Goal: Find specific page/section: Find specific page/section

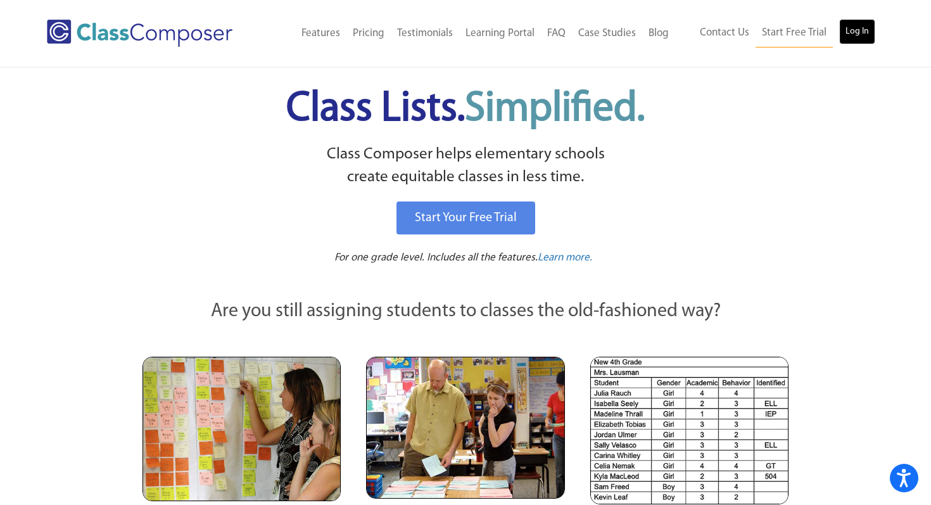
click at [855, 32] on link "Log In" at bounding box center [857, 31] width 36 height 25
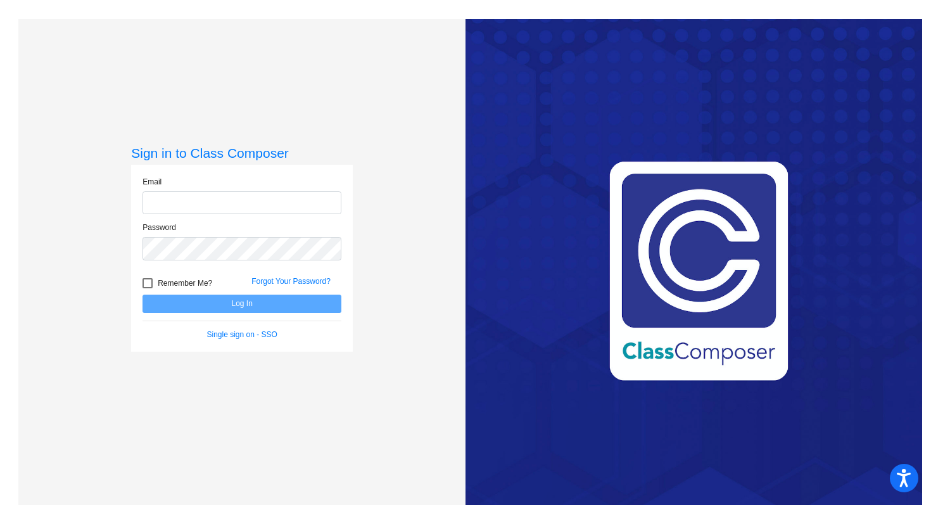
type input "[EMAIL_ADDRESS][DOMAIN_NAME]"
click at [256, 300] on button "Log In" at bounding box center [242, 304] width 199 height 18
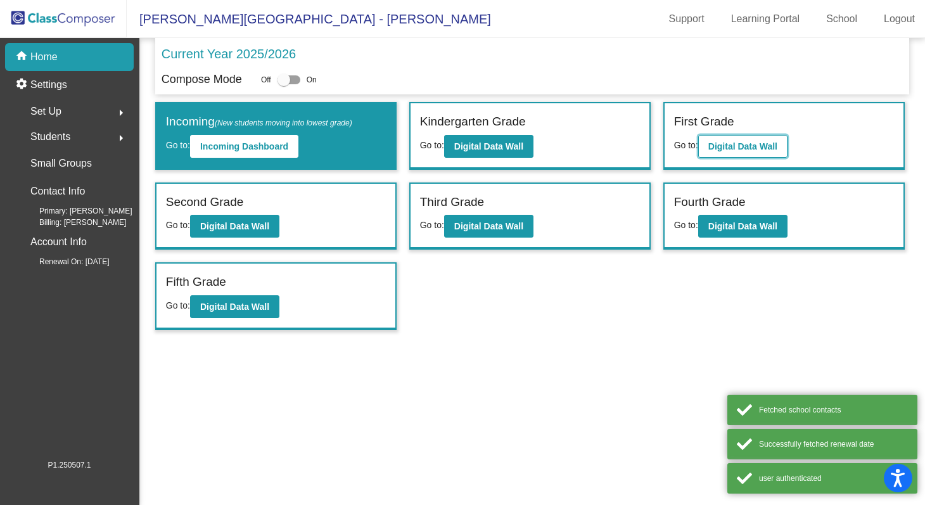
click at [725, 144] on b "Digital Data Wall" at bounding box center [742, 146] width 69 height 10
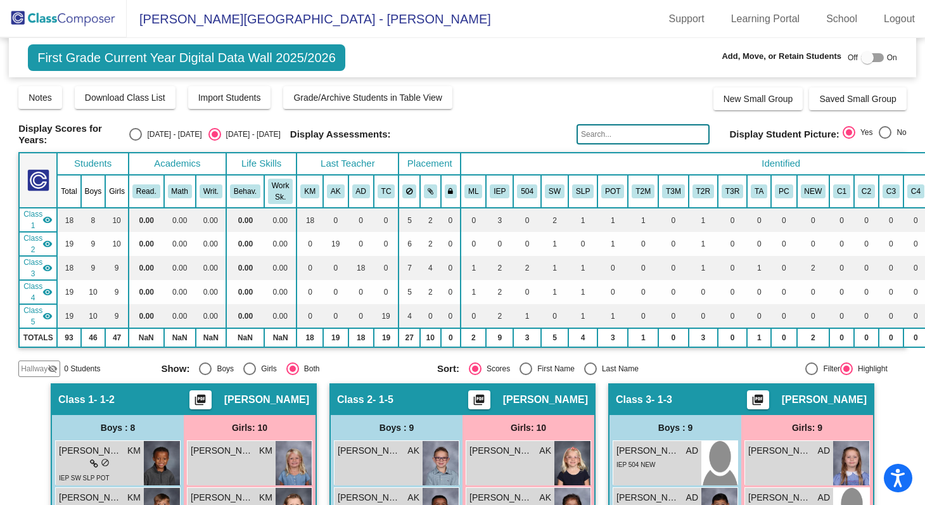
click at [647, 138] on input "text" at bounding box center [643, 134] width 133 height 20
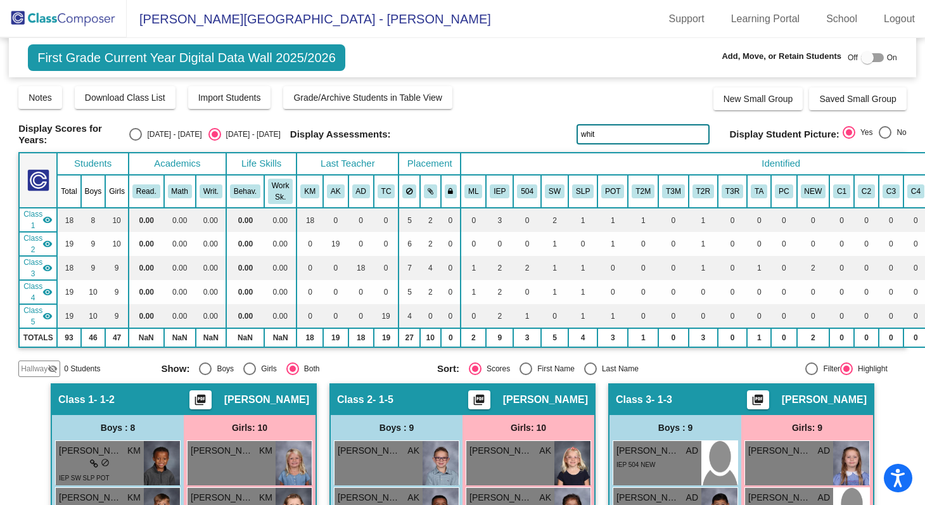
type input "white"
drag, startPoint x: 610, startPoint y: 139, endPoint x: 535, endPoint y: 137, distance: 75.4
click at [535, 137] on div "Display Scores for Years: [DATE] - [DATE] [DATE] - [DATE] Display Assessments: …" at bounding box center [462, 134] width 888 height 23
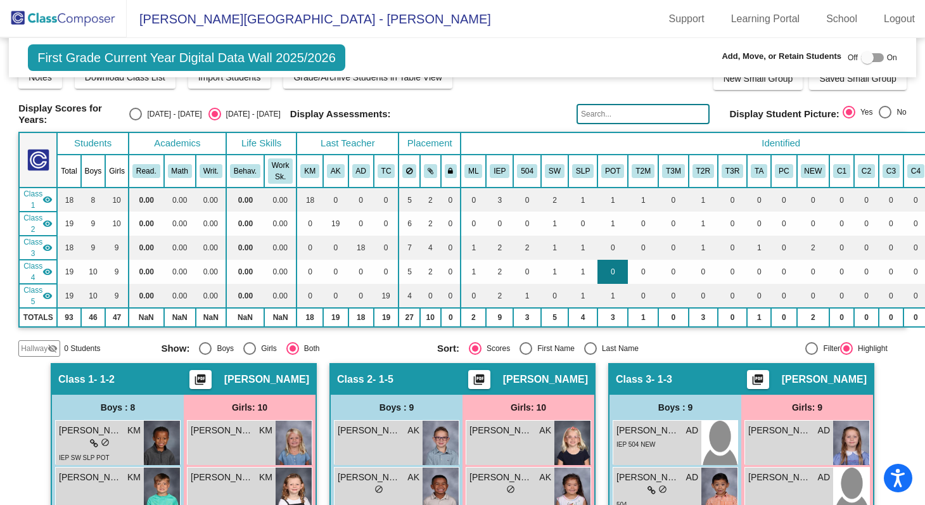
scroll to position [28, 0]
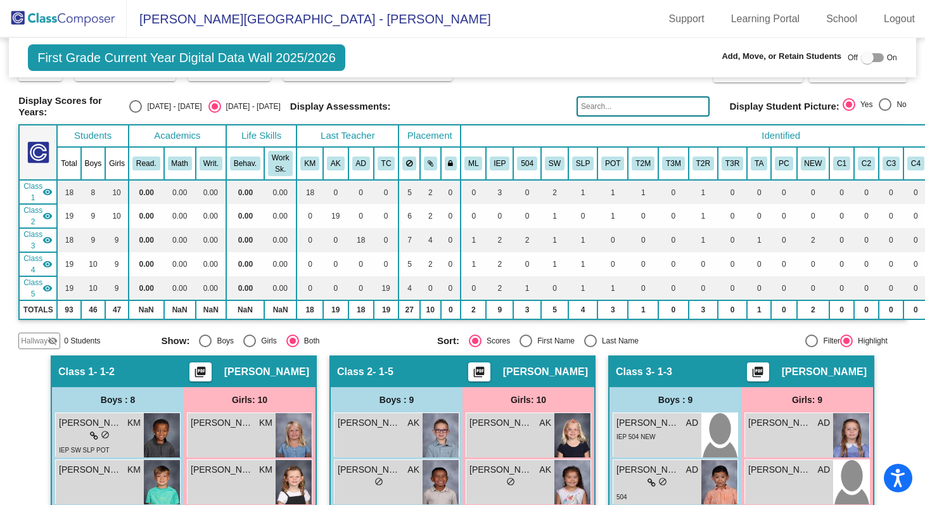
click at [597, 108] on input "text" at bounding box center [643, 106] width 133 height 20
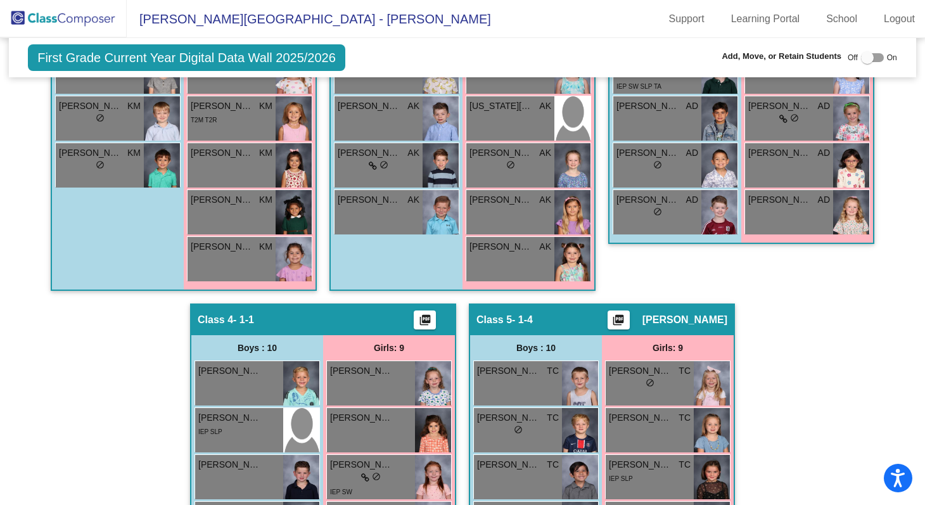
scroll to position [293, 0]
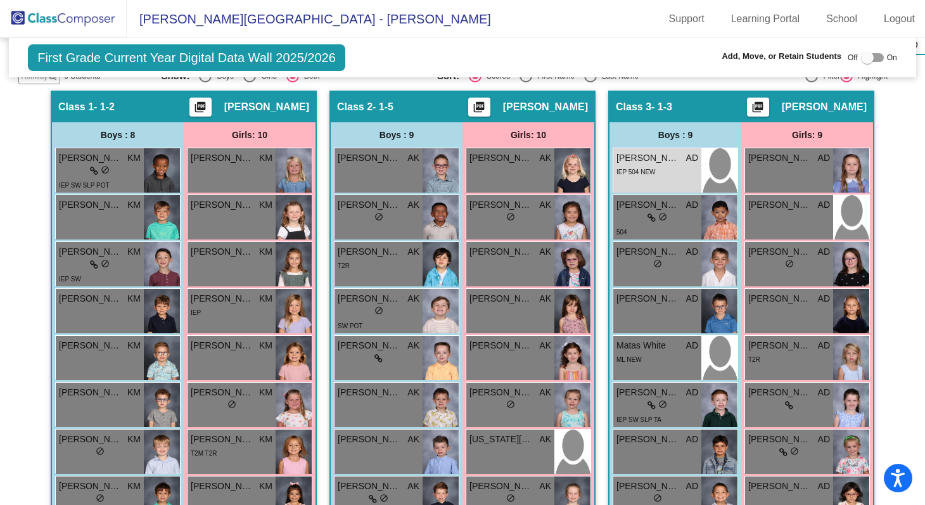
type input "[GEOGRAPHIC_DATA]"
click at [577, 19] on mat-toolbar "Olive-[PERSON_NAME][GEOGRAPHIC_DATA] - [PERSON_NAME] Support Learning Portal Sc…" at bounding box center [462, 19] width 925 height 38
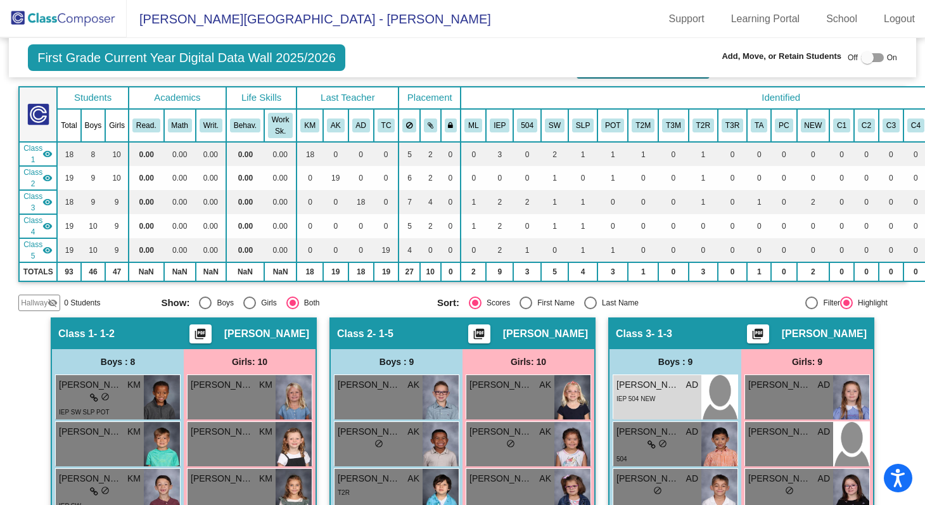
scroll to position [0, 0]
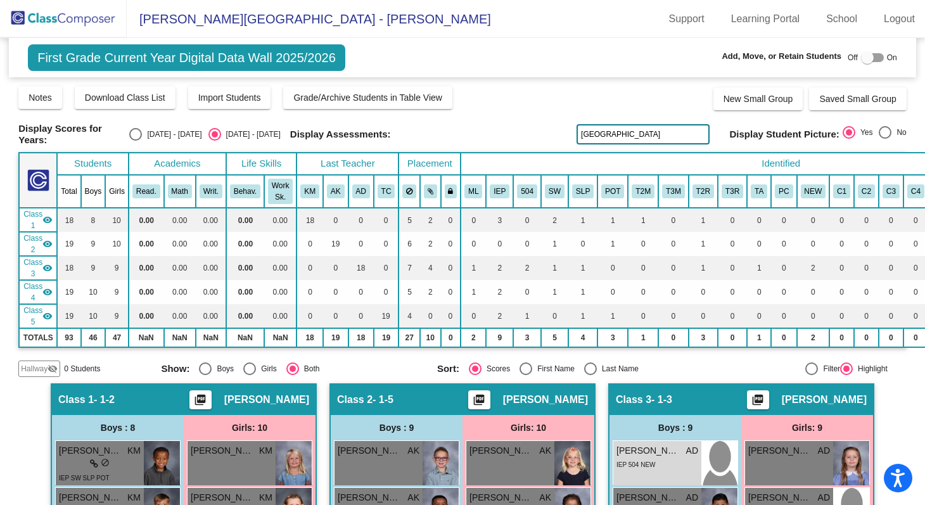
drag, startPoint x: 606, startPoint y: 135, endPoint x: 544, endPoint y: 129, distance: 63.0
click at [544, 129] on div "Display Scores for Years: [DATE] - [DATE] [DATE] - [DATE] Display Assessments: …" at bounding box center [462, 134] width 888 height 23
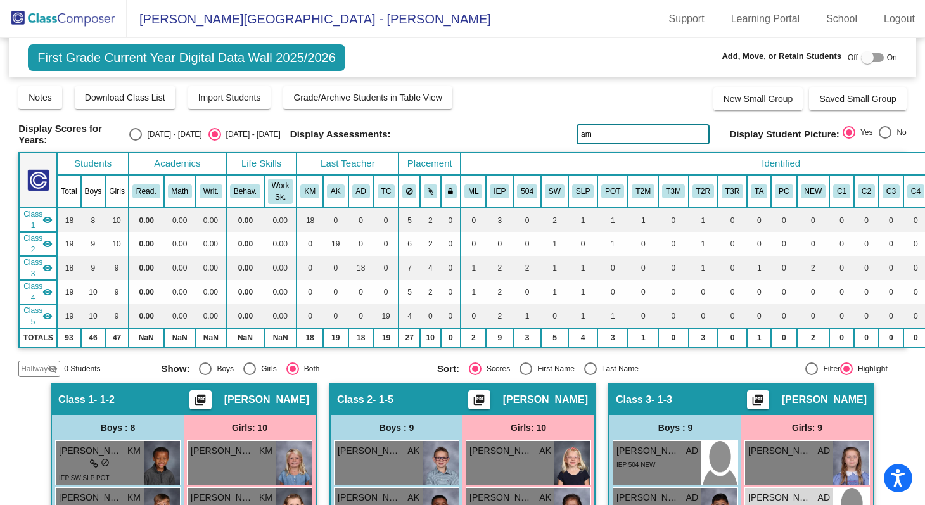
type input "a"
type input "[US_STATE]"
click at [509, 20] on mat-toolbar "Olive-[PERSON_NAME][GEOGRAPHIC_DATA] - [PERSON_NAME] Support Learning Portal Sc…" at bounding box center [462, 19] width 925 height 38
